Goal: Transaction & Acquisition: Book appointment/travel/reservation

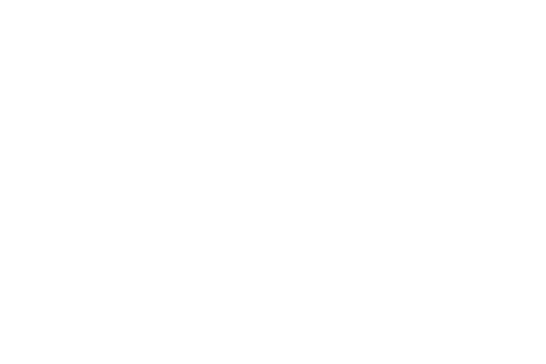
select select "Song"
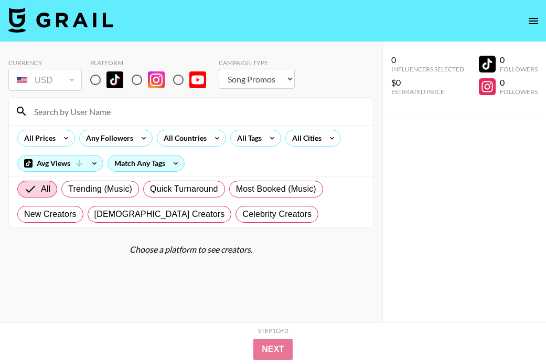
click at [90, 80] on input "radio" at bounding box center [96, 80] width 22 height 22
radio input "true"
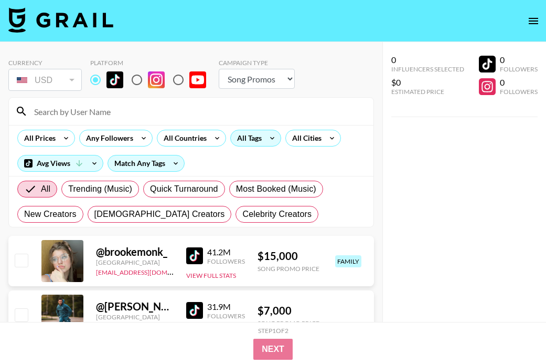
click at [255, 135] on div "All Tags" at bounding box center [247, 138] width 33 height 16
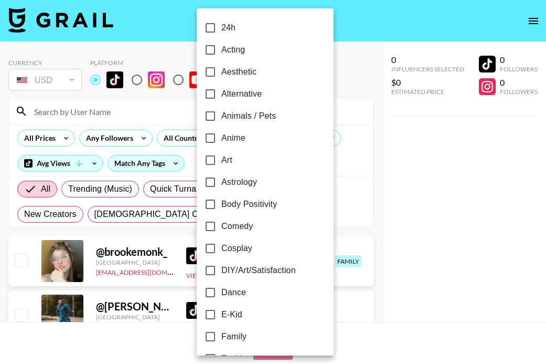
click at [225, 291] on span "Dance" at bounding box center [233, 292] width 25 height 13
click at [221, 291] on input "Dance" at bounding box center [210, 292] width 22 height 22
checkbox input "true"
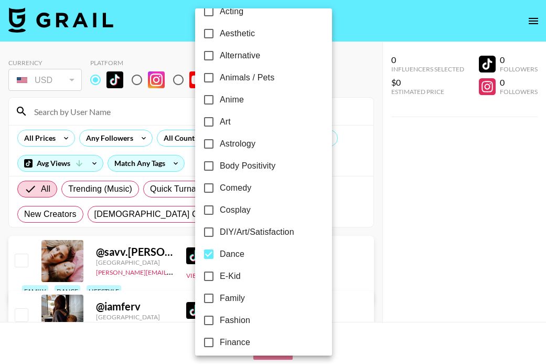
scroll to position [39, 0]
click at [231, 210] on span "Cosplay" at bounding box center [235, 209] width 31 height 13
click at [220, 210] on input "Cosplay" at bounding box center [209, 209] width 22 height 22
click at [233, 211] on span "Cosplay" at bounding box center [235, 209] width 31 height 13
click at [220, 211] on input "Cosplay" at bounding box center [209, 209] width 22 height 22
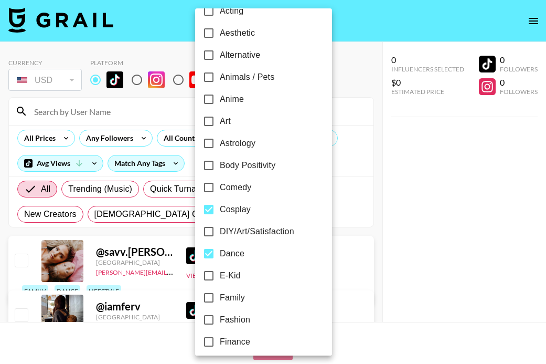
checkbox input "false"
click at [404, 134] on div at bounding box center [273, 182] width 546 height 364
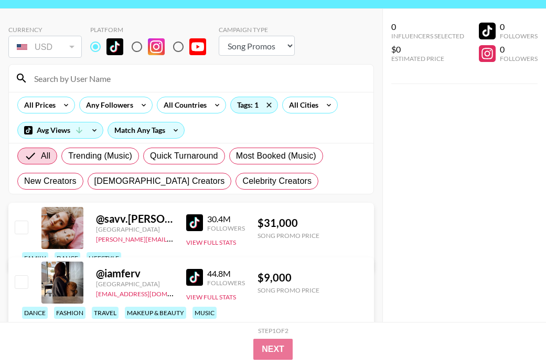
scroll to position [40, 0]
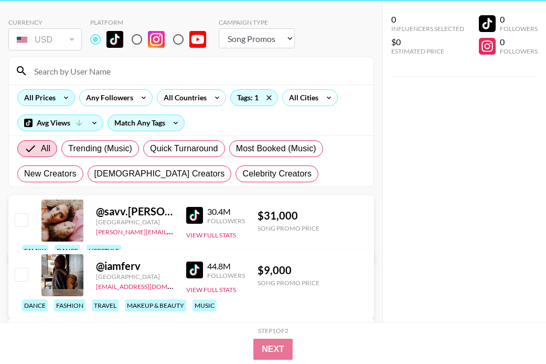
click at [59, 98] on icon at bounding box center [66, 98] width 17 height 16
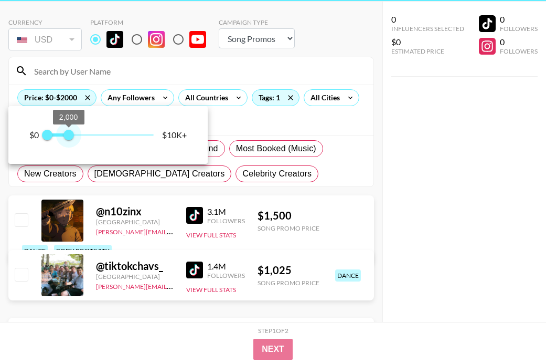
type input "1250"
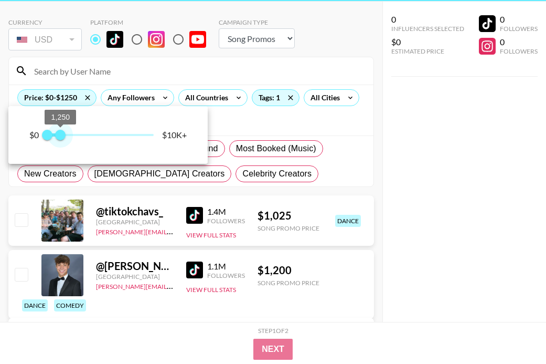
drag, startPoint x: 149, startPoint y: 136, endPoint x: 61, endPoint y: 137, distance: 87.7
click at [61, 137] on span "1,250" at bounding box center [60, 135] width 10 height 10
click at [333, 155] on div at bounding box center [273, 182] width 546 height 364
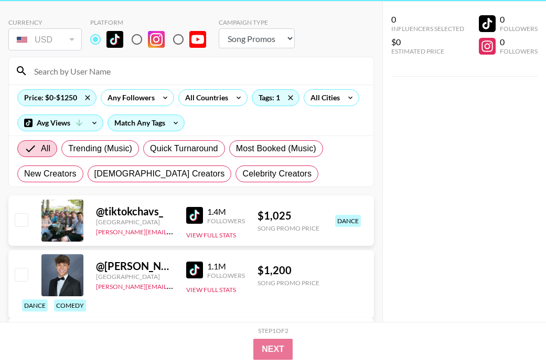
click at [197, 268] on img at bounding box center [194, 269] width 17 height 17
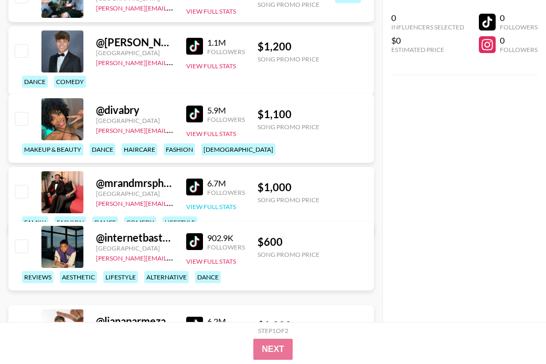
scroll to position [267, 0]
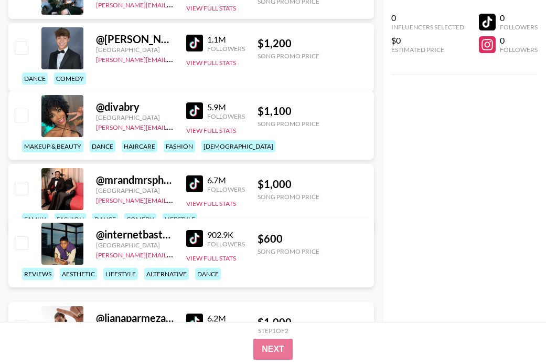
click at [187, 183] on img at bounding box center [194, 183] width 17 height 17
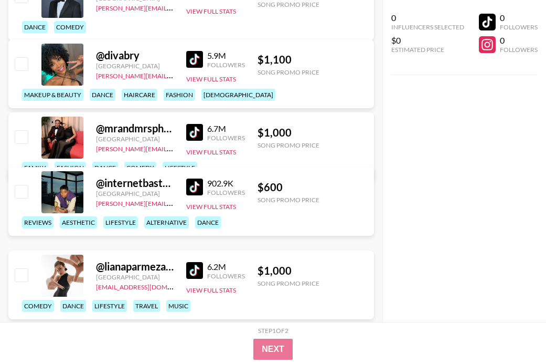
scroll to position [323, 0]
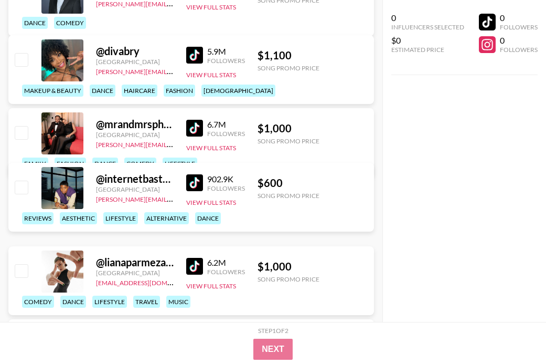
click at [195, 181] on img at bounding box center [194, 182] width 17 height 17
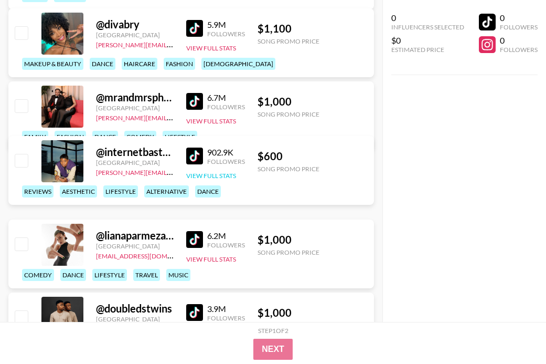
scroll to position [354, 0]
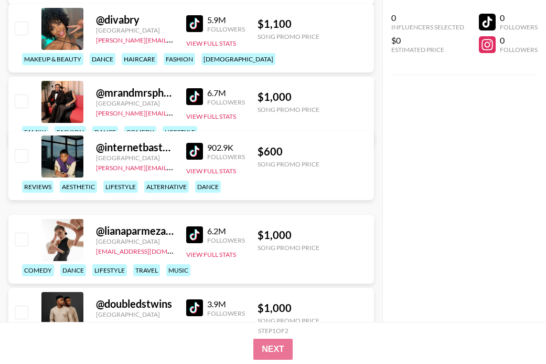
click at [195, 232] on img at bounding box center [194, 234] width 17 height 17
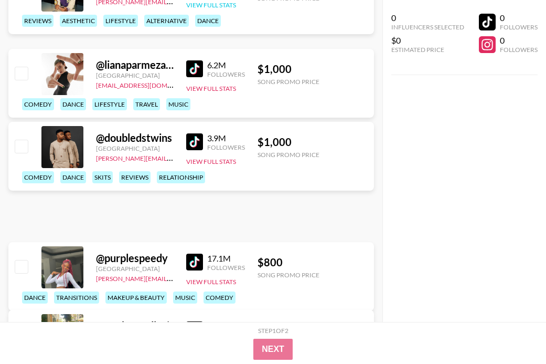
scroll to position [591, 0]
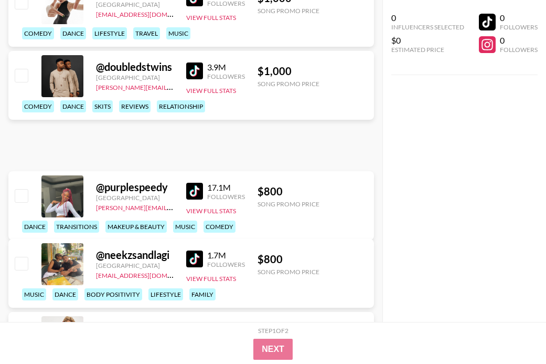
click at [199, 66] on img at bounding box center [194, 70] width 17 height 17
click at [193, 258] on img at bounding box center [194, 258] width 17 height 17
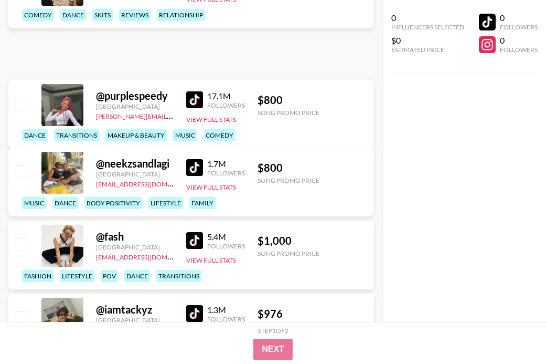
scroll to position [685, 0]
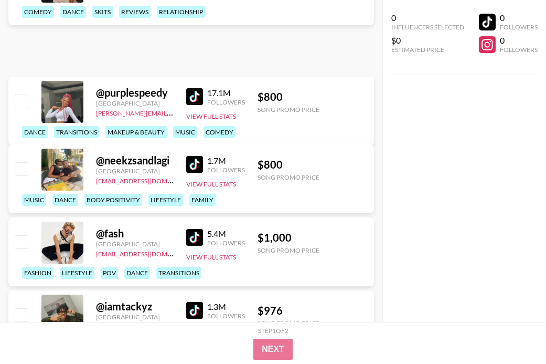
click at [201, 94] on img at bounding box center [194, 96] width 17 height 17
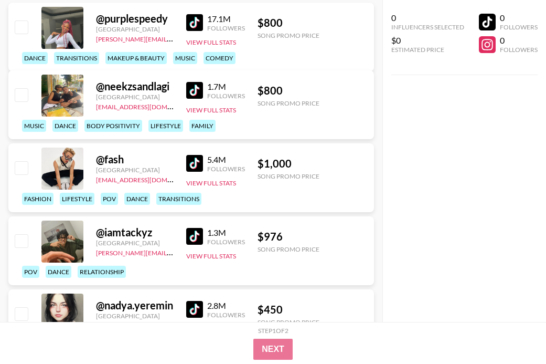
scroll to position [749, 0]
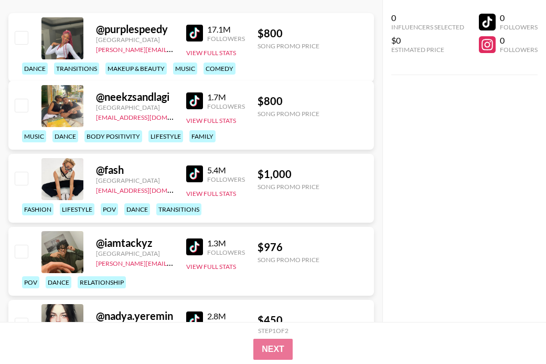
click at [193, 42] on div "17.1M Followers View Full Stats" at bounding box center [215, 38] width 59 height 37
click at [195, 37] on img at bounding box center [194, 33] width 17 height 17
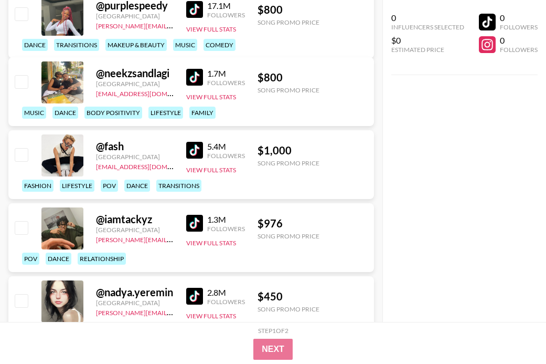
click at [199, 145] on img at bounding box center [194, 150] width 17 height 17
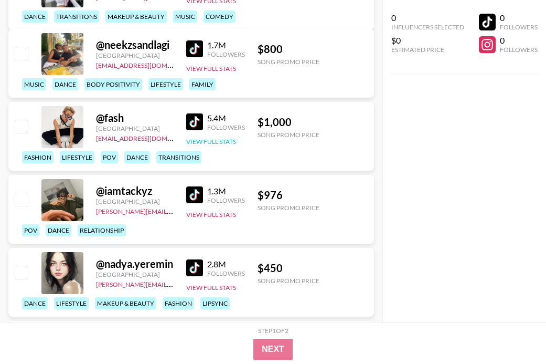
scroll to position [808, 0]
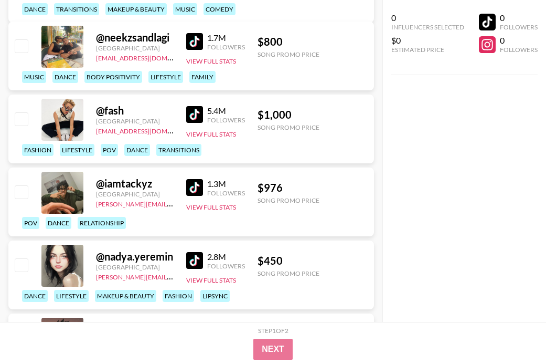
click at [198, 189] on img at bounding box center [194, 187] width 17 height 17
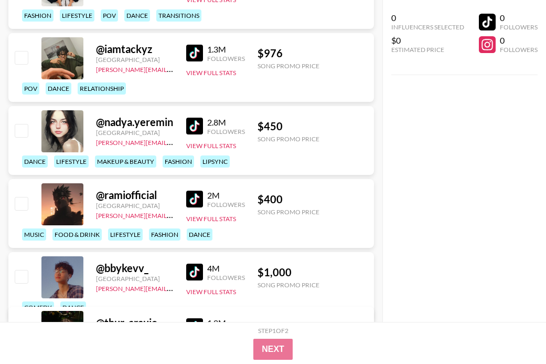
scroll to position [1034, 0]
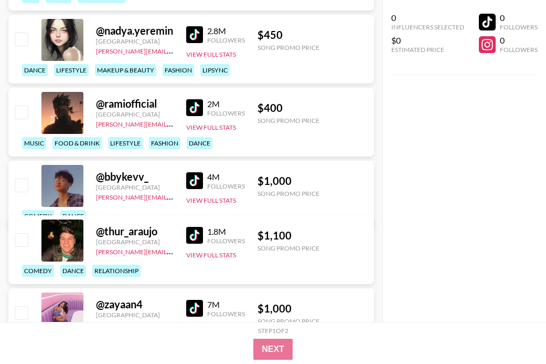
click at [192, 180] on img at bounding box center [194, 180] width 17 height 17
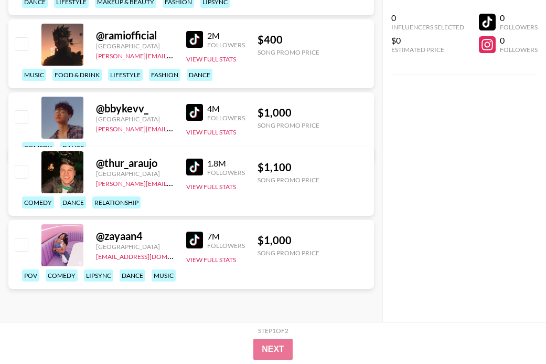
scroll to position [1119, 0]
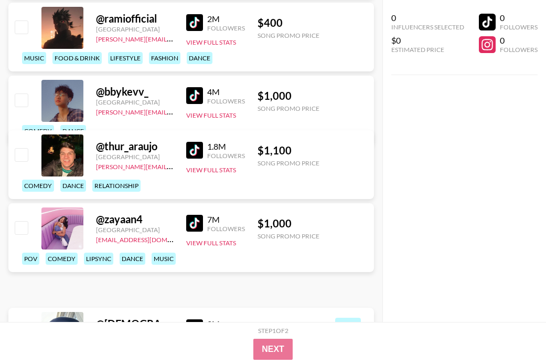
click at [190, 151] on img at bounding box center [194, 150] width 17 height 17
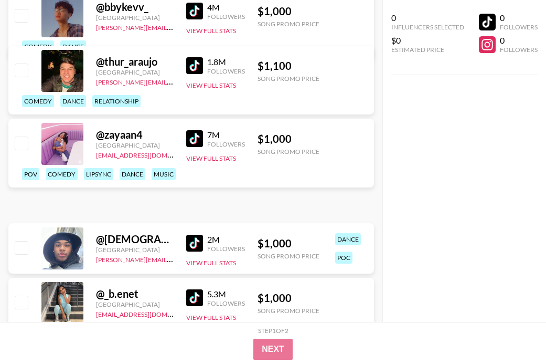
scroll to position [1232, 0]
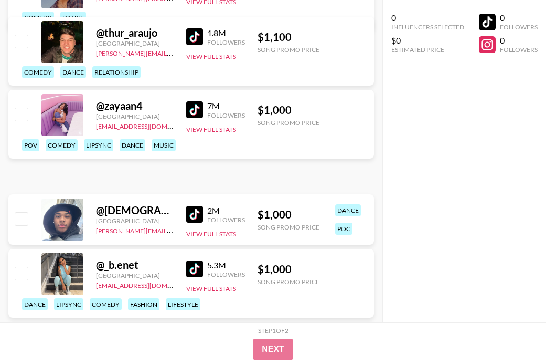
click at [200, 209] on img at bounding box center [194, 214] width 17 height 17
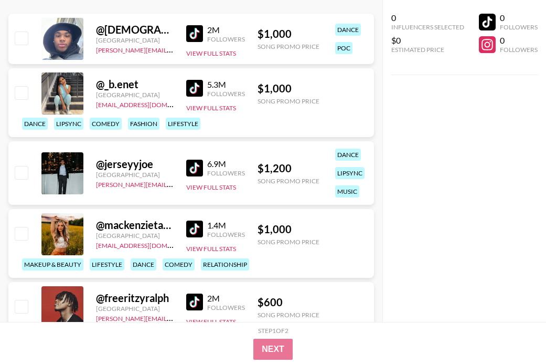
scroll to position [1426, 0]
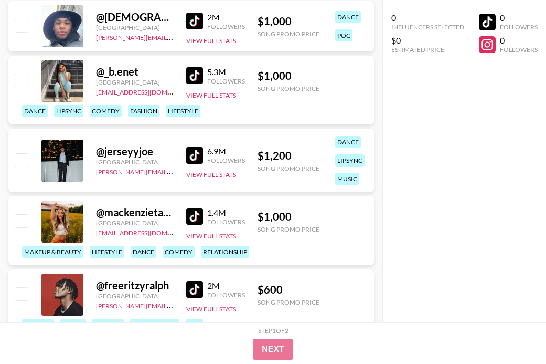
click at [195, 152] on img at bounding box center [194, 155] width 17 height 17
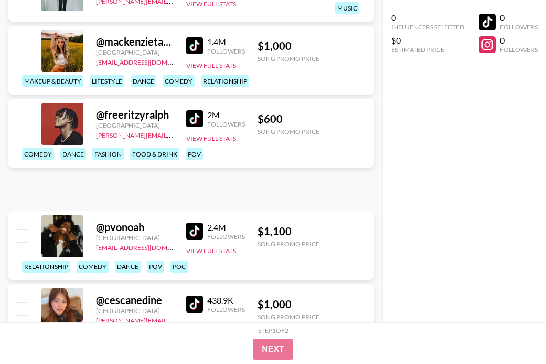
scroll to position [1576, 0]
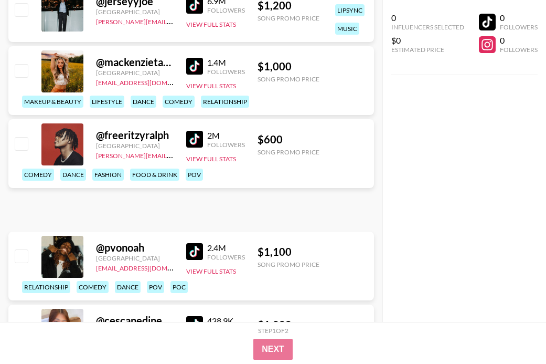
click at [189, 68] on img at bounding box center [194, 66] width 17 height 17
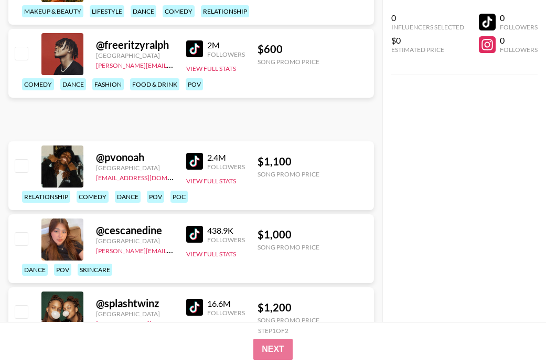
scroll to position [1744, 0]
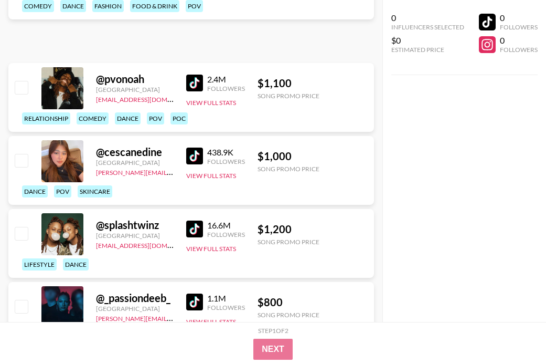
click at [194, 152] on img at bounding box center [194, 155] width 17 height 17
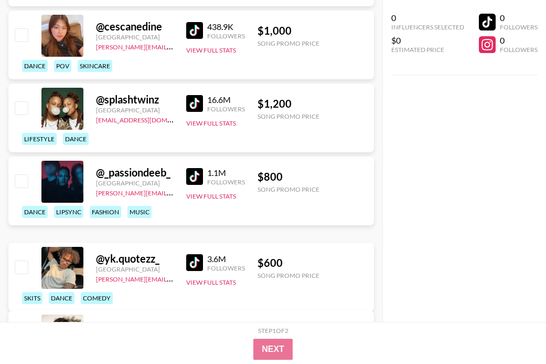
scroll to position [1877, 0]
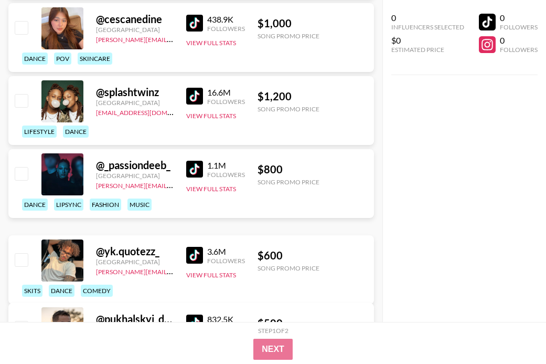
click at [198, 177] on img at bounding box center [194, 169] width 17 height 17
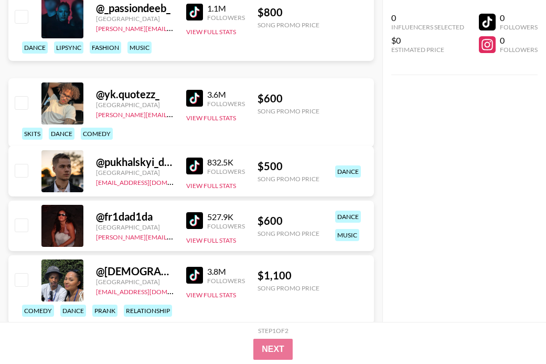
scroll to position [2077, 0]
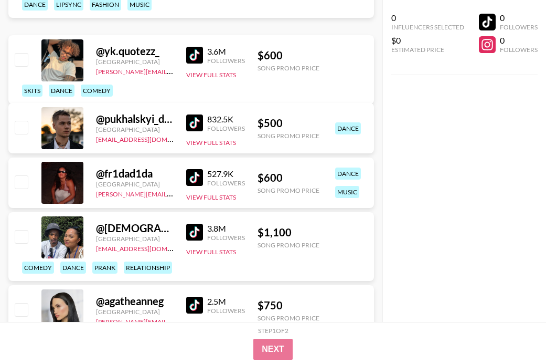
click at [202, 176] on img at bounding box center [194, 177] width 17 height 17
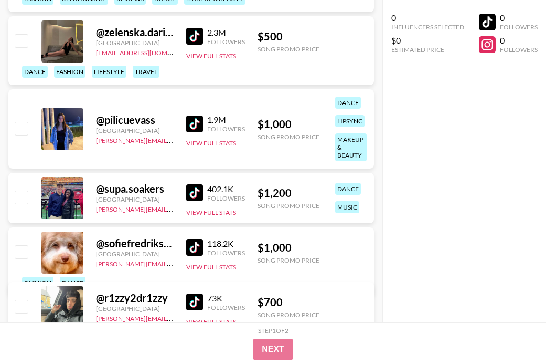
scroll to position [2422, 0]
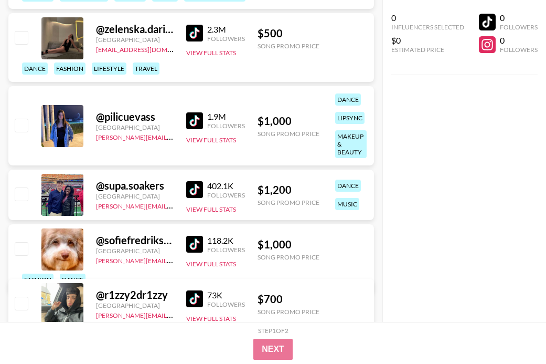
click at [188, 186] on img at bounding box center [194, 189] width 17 height 17
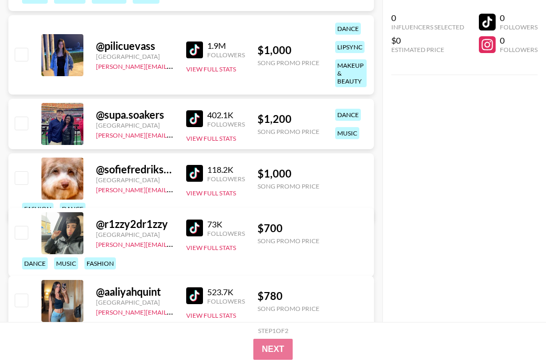
scroll to position [2504, 0]
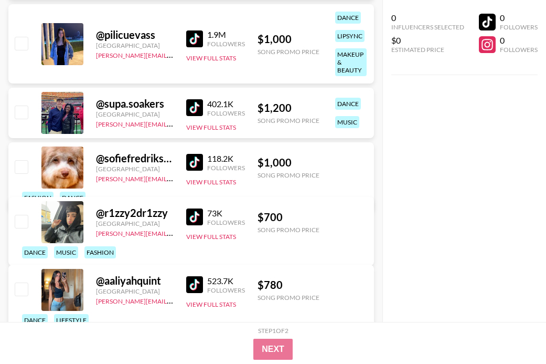
click at [199, 168] on img at bounding box center [194, 162] width 17 height 17
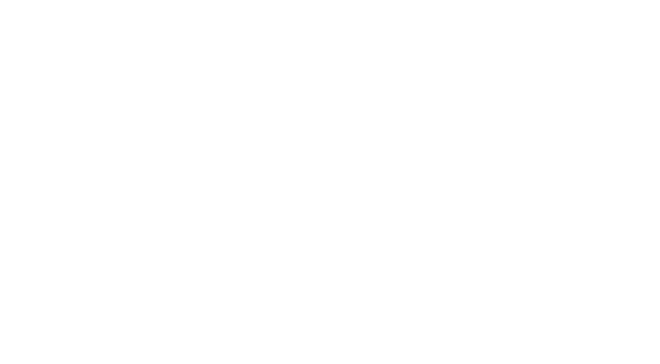
select select "Song"
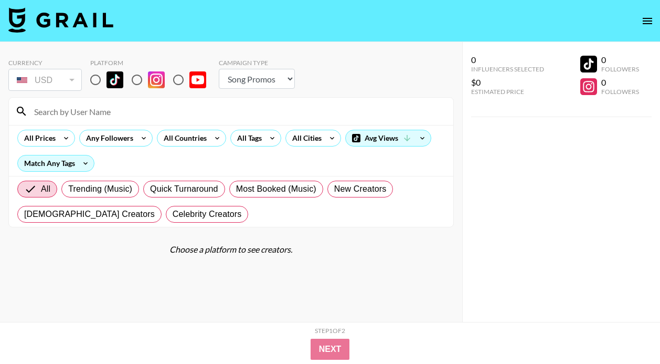
click at [93, 73] on input "radio" at bounding box center [96, 80] width 22 height 22
radio input "true"
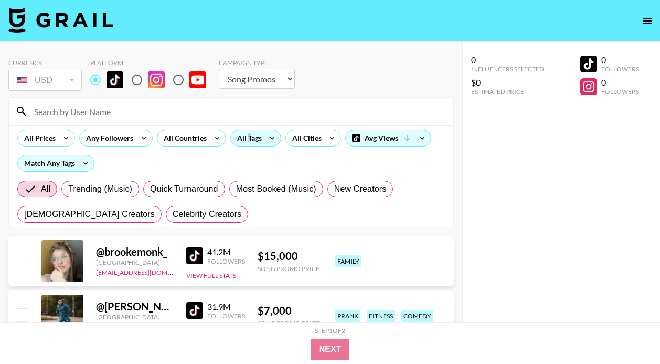
click at [248, 134] on div "All Tags" at bounding box center [247, 138] width 33 height 16
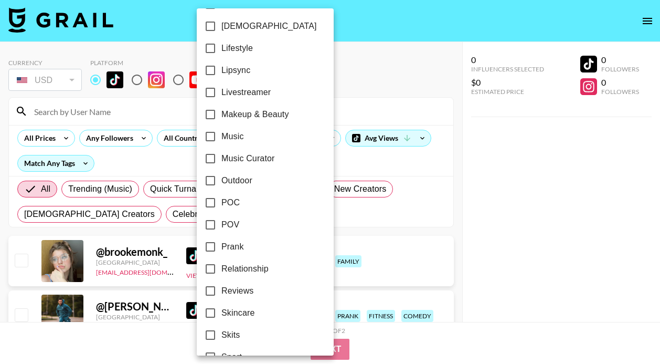
scroll to position [511, 0]
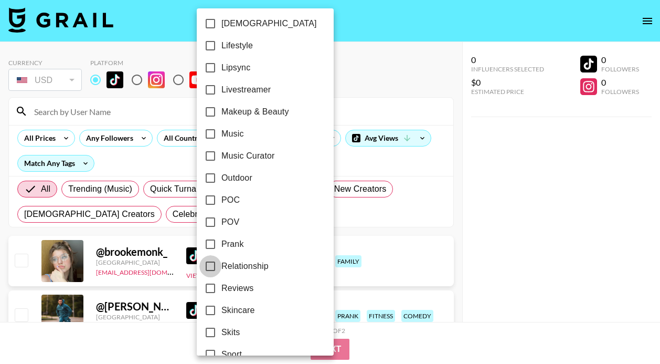
click at [211, 266] on input "Relationship" at bounding box center [210, 266] width 22 height 22
checkbox input "true"
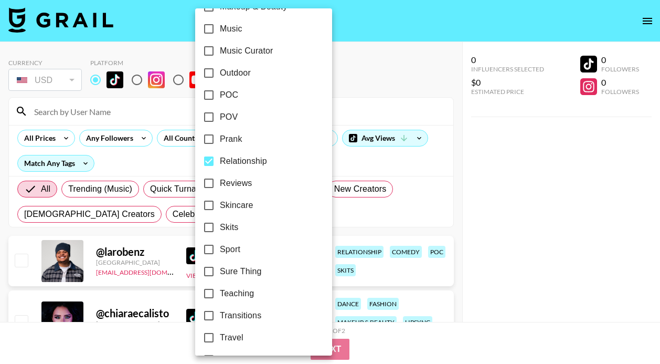
scroll to position [640, 0]
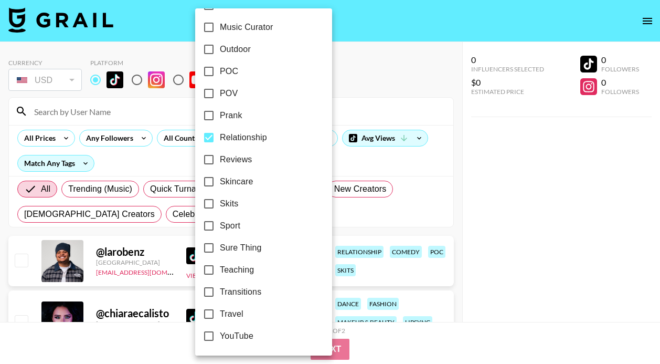
click at [421, 172] on div at bounding box center [330, 182] width 660 height 364
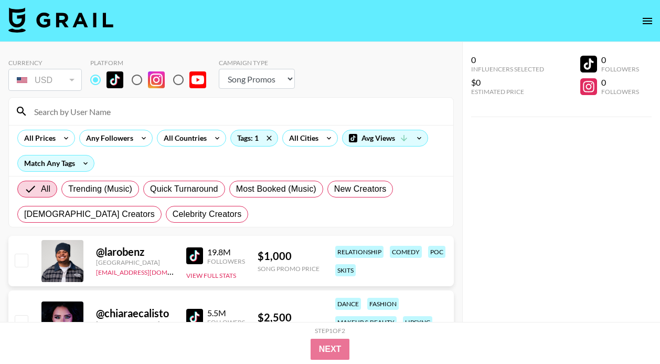
click at [188, 254] on img at bounding box center [194, 255] width 17 height 17
click at [54, 142] on div "All Prices" at bounding box center [38, 138] width 40 height 16
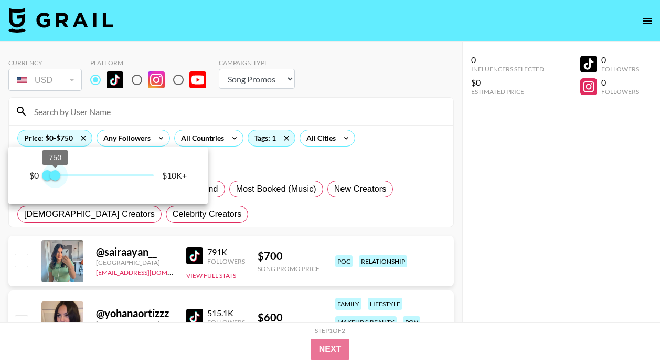
type input "500"
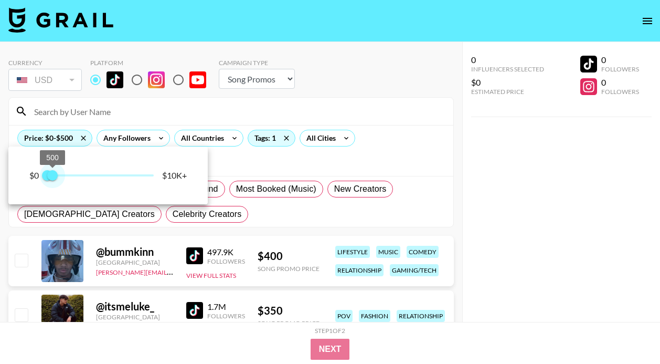
drag, startPoint x: 122, startPoint y: 173, endPoint x: 54, endPoint y: 174, distance: 68.8
click at [54, 174] on span "500" at bounding box center [52, 175] width 10 height 10
click at [287, 228] on div at bounding box center [330, 182] width 660 height 364
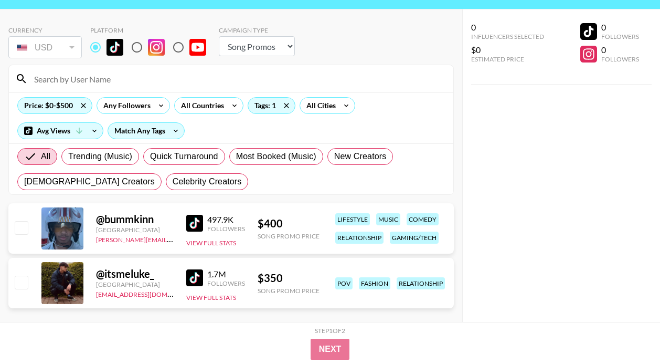
scroll to position [39, 0]
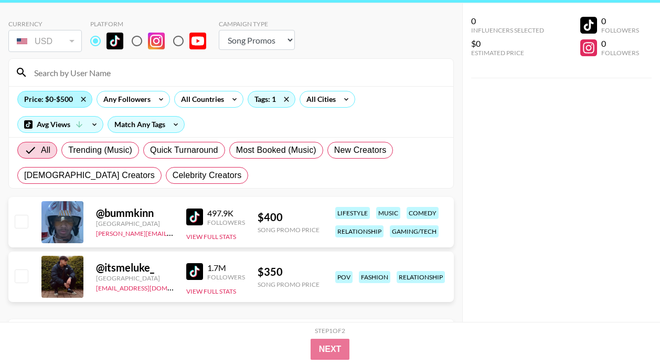
click at [56, 94] on div "Price: $0-$500" at bounding box center [55, 99] width 74 height 16
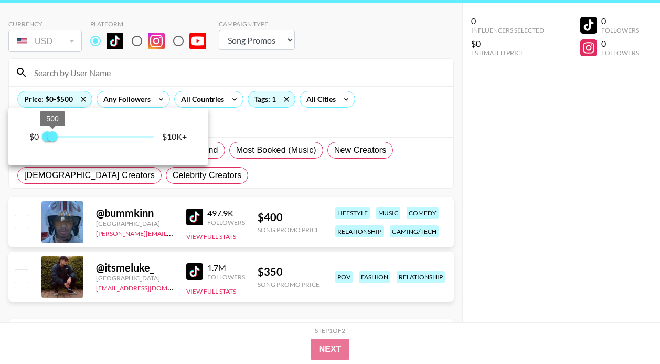
type input "750"
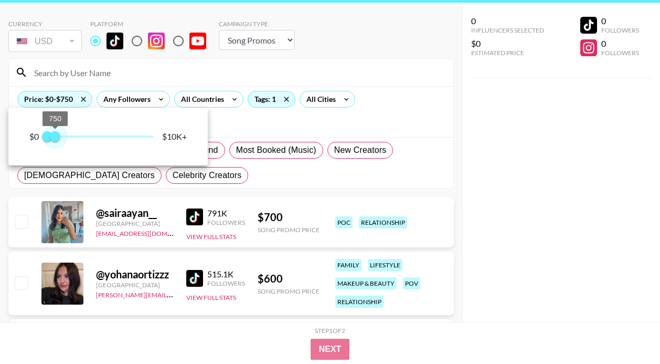
click at [56, 139] on span "750" at bounding box center [55, 136] width 10 height 10
click at [238, 177] on div at bounding box center [330, 182] width 660 height 364
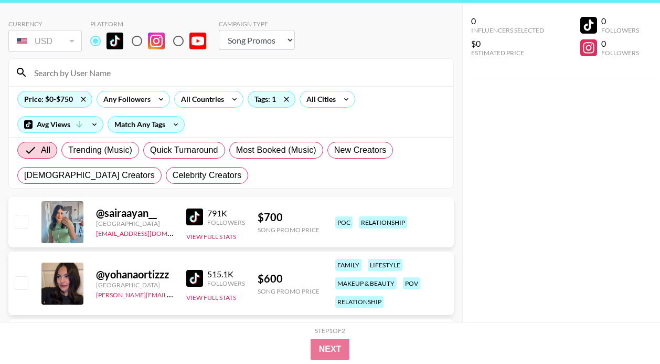
click at [200, 222] on img at bounding box center [194, 216] width 17 height 17
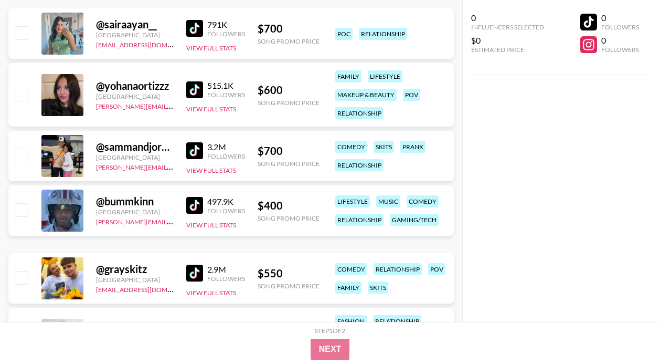
click at [194, 86] on img at bounding box center [194, 89] width 17 height 17
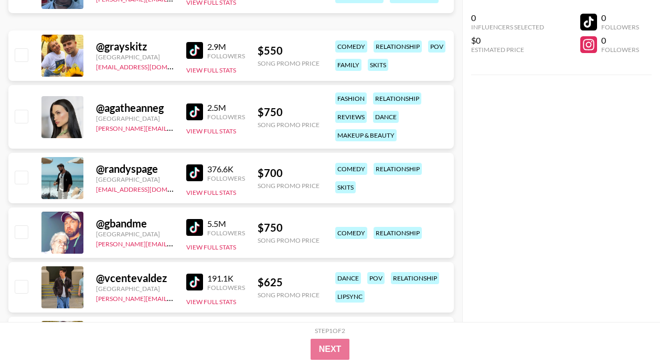
scroll to position [522, 0]
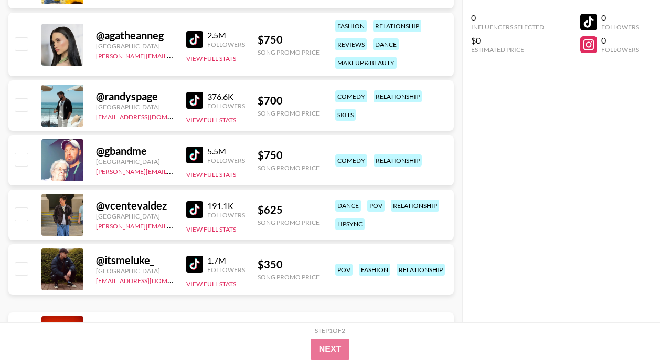
click at [192, 156] on img at bounding box center [194, 154] width 17 height 17
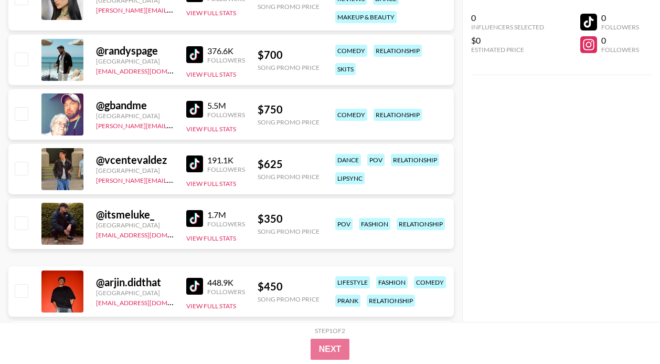
scroll to position [622, 0]
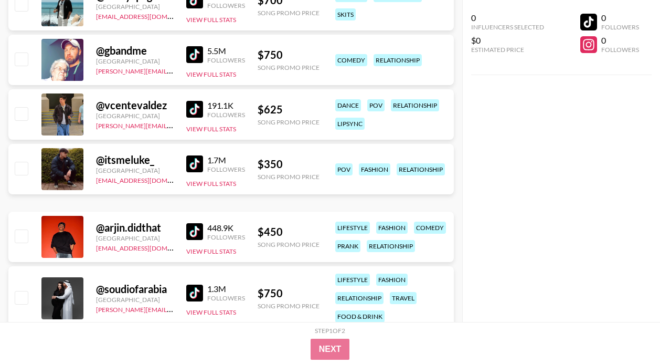
click at [188, 161] on img at bounding box center [194, 163] width 17 height 17
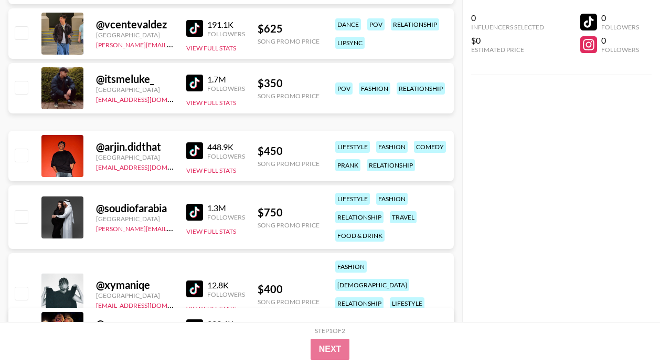
scroll to position [793, 0]
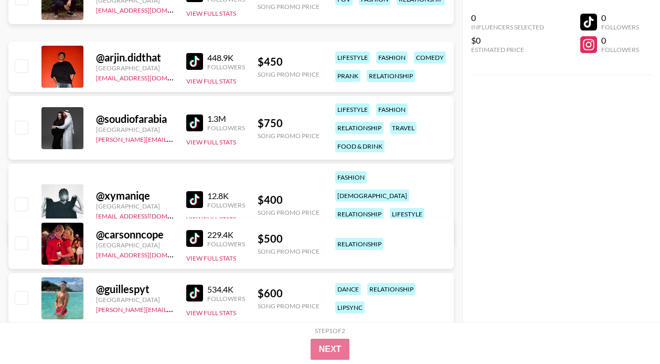
click at [195, 230] on img at bounding box center [194, 238] width 17 height 17
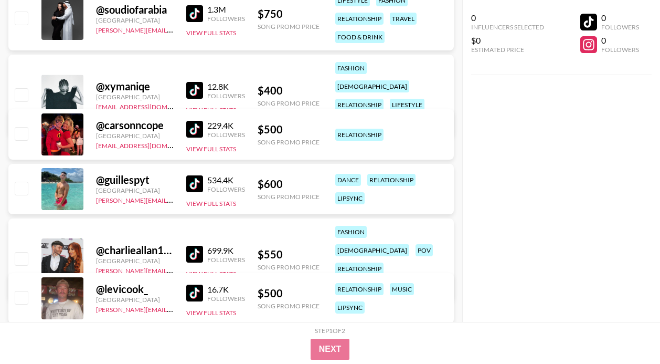
scroll to position [922, 0]
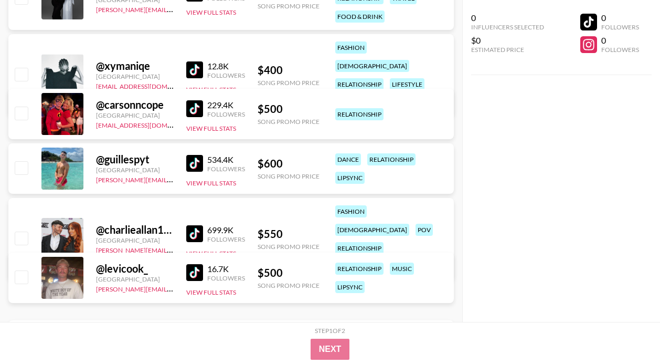
click at [198, 265] on img at bounding box center [194, 272] width 17 height 17
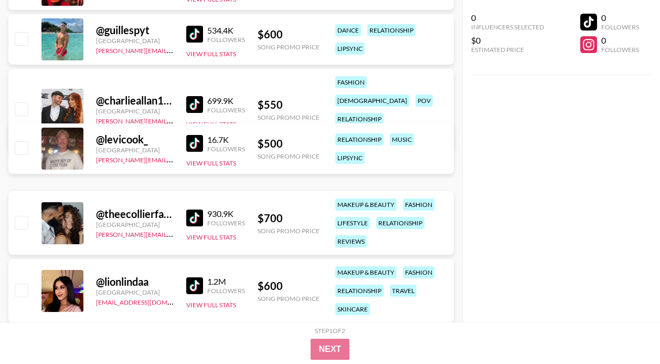
scroll to position [1073, 0]
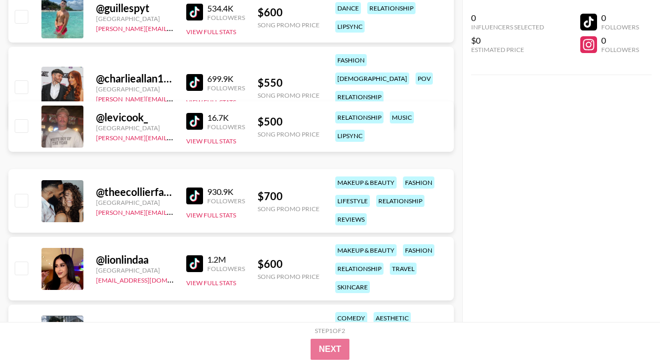
click at [199, 196] on img at bounding box center [194, 195] width 17 height 17
